Goal: Information Seeking & Learning: Understand process/instructions

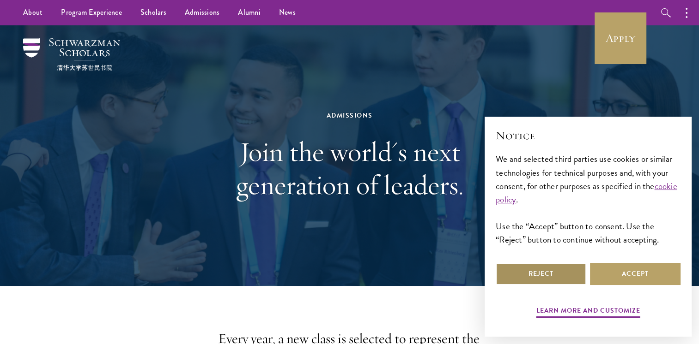
click at [549, 277] on button "Reject" at bounding box center [540, 274] width 90 height 22
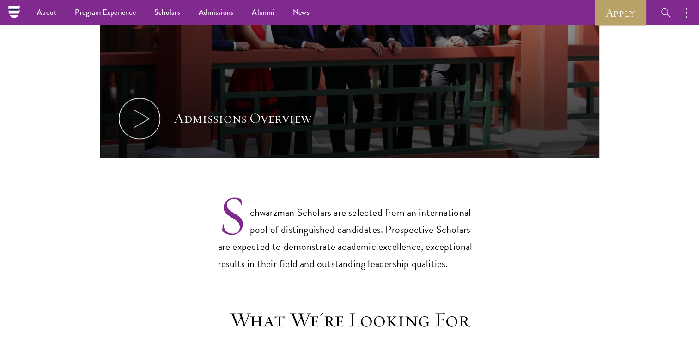
scroll to position [301, 0]
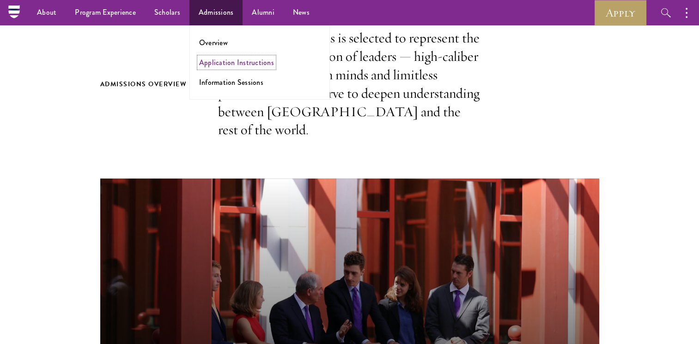
click at [216, 62] on link "Application Instructions" at bounding box center [236, 62] width 75 height 11
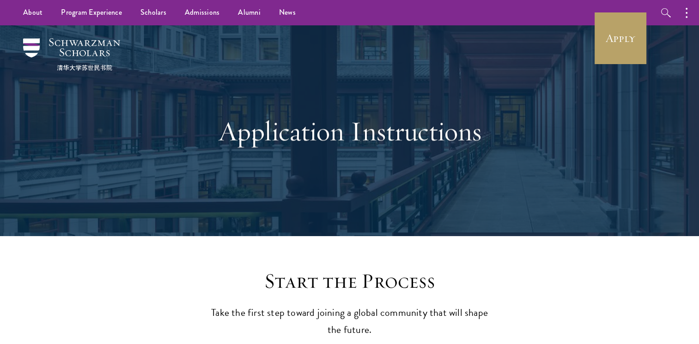
scroll to position [301, 0]
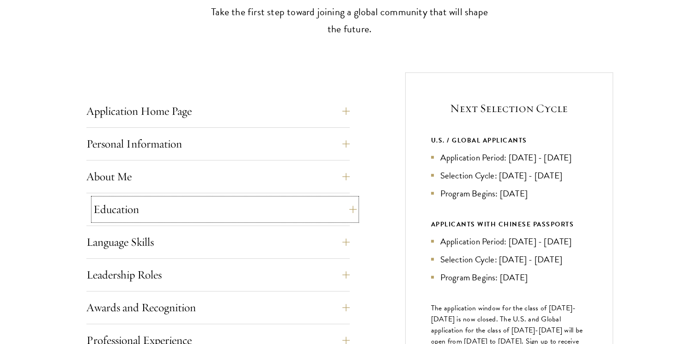
click at [350, 210] on button "Education" at bounding box center [224, 210] width 263 height 22
